Goal: Communication & Community: Answer question/provide support

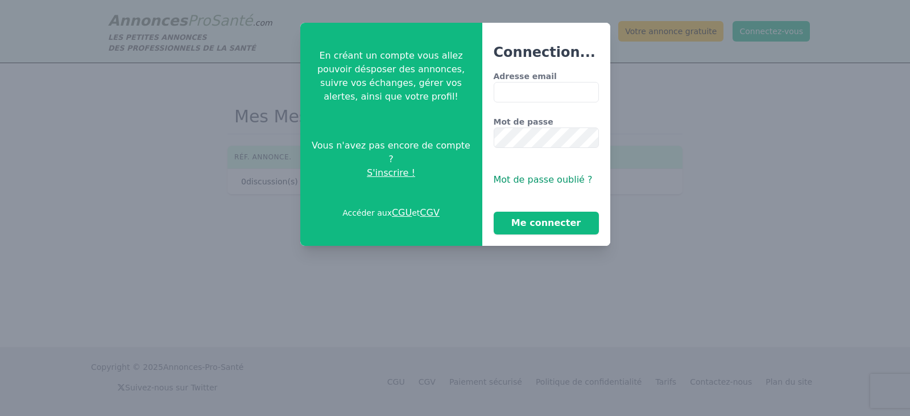
click at [546, 90] on input "Adresse email" at bounding box center [546, 92] width 105 height 20
click at [564, 89] on input "Adresse email" at bounding box center [546, 92] width 105 height 20
click at [511, 94] on input "Adresse email" at bounding box center [546, 92] width 105 height 20
type input "**********"
click at [531, 222] on button "Me connecter" at bounding box center [546, 223] width 105 height 23
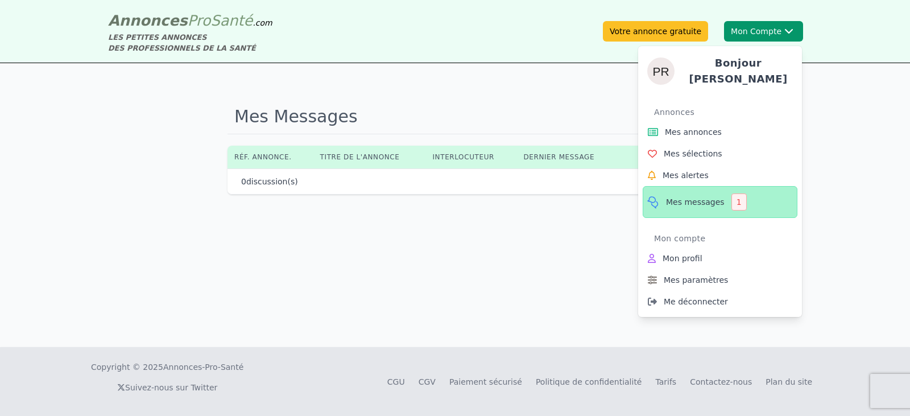
click at [712, 197] on span "Mes messages" at bounding box center [695, 201] width 59 height 11
click at [739, 199] on link "Mes messages 1" at bounding box center [720, 202] width 155 height 32
click at [753, 31] on button "Mon Compte Bonjour [PERSON_NAME] annonces Mes sélections Mes alertes Mes messag…" at bounding box center [763, 31] width 79 height 20
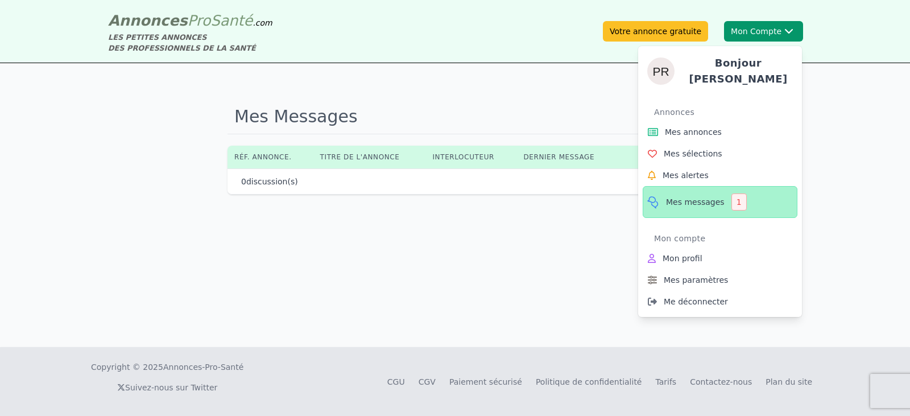
click at [705, 196] on span "Mes messages" at bounding box center [695, 201] width 59 height 11
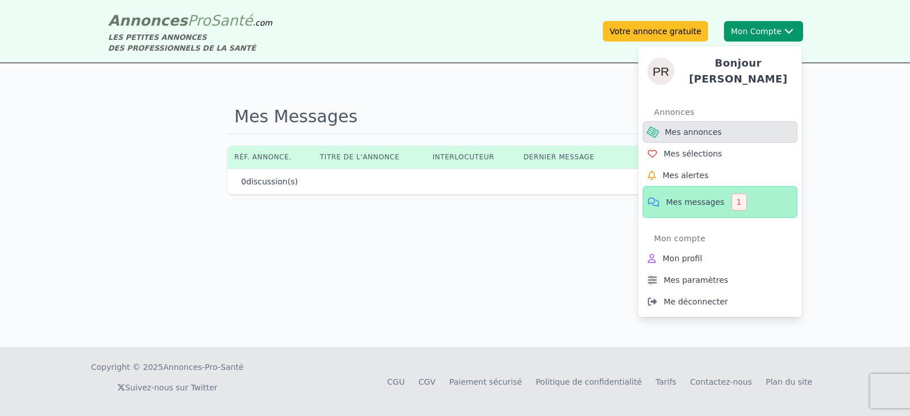
click at [704, 126] on span "Mes annonces" at bounding box center [693, 131] width 57 height 11
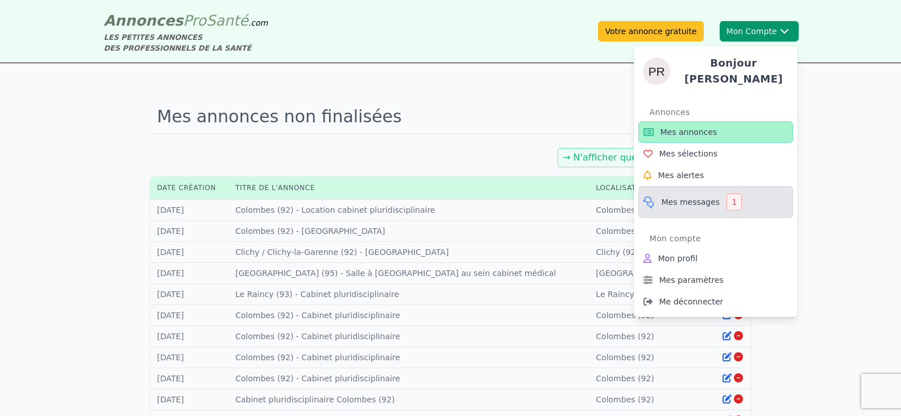
click at [706, 196] on span "Mes messages" at bounding box center [691, 201] width 59 height 11
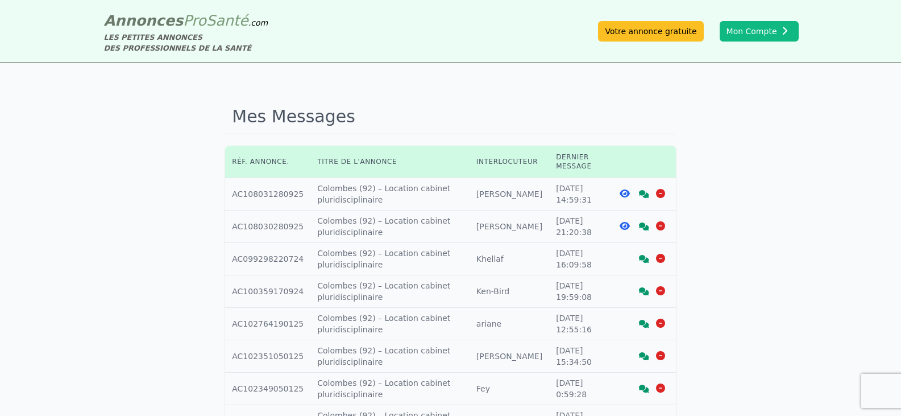
click at [648, 194] on icon at bounding box center [644, 194] width 10 height 8
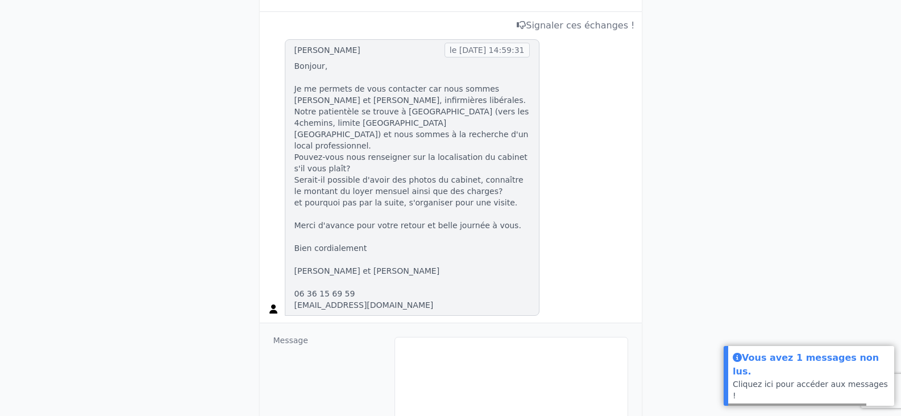
scroll to position [227, 0]
